Goal: Use online tool/utility: Utilize a website feature to perform a specific function

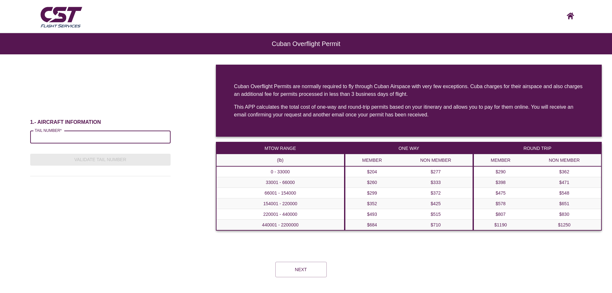
click at [54, 135] on input "TAIL NUMBER*" at bounding box center [100, 137] width 140 height 13
type input "******"
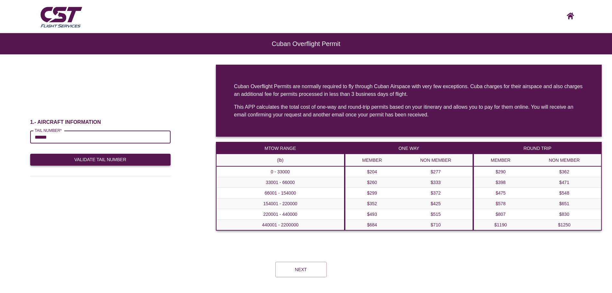
click at [110, 159] on button "Validate Tail Number" at bounding box center [100, 160] width 140 height 12
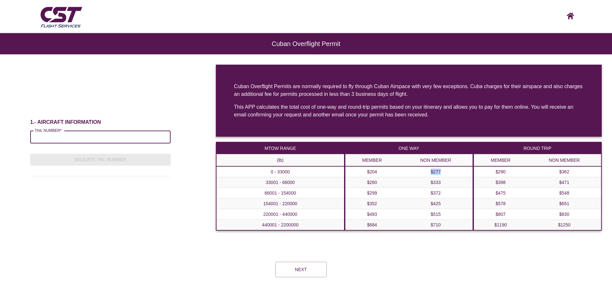
drag, startPoint x: 430, startPoint y: 172, endPoint x: 441, endPoint y: 171, distance: 11.6
click at [441, 171] on td "$277" at bounding box center [436, 171] width 74 height 11
click at [64, 137] on input "TAIL NUMBER*" at bounding box center [100, 137] width 140 height 13
